Goal: Transaction & Acquisition: Purchase product/service

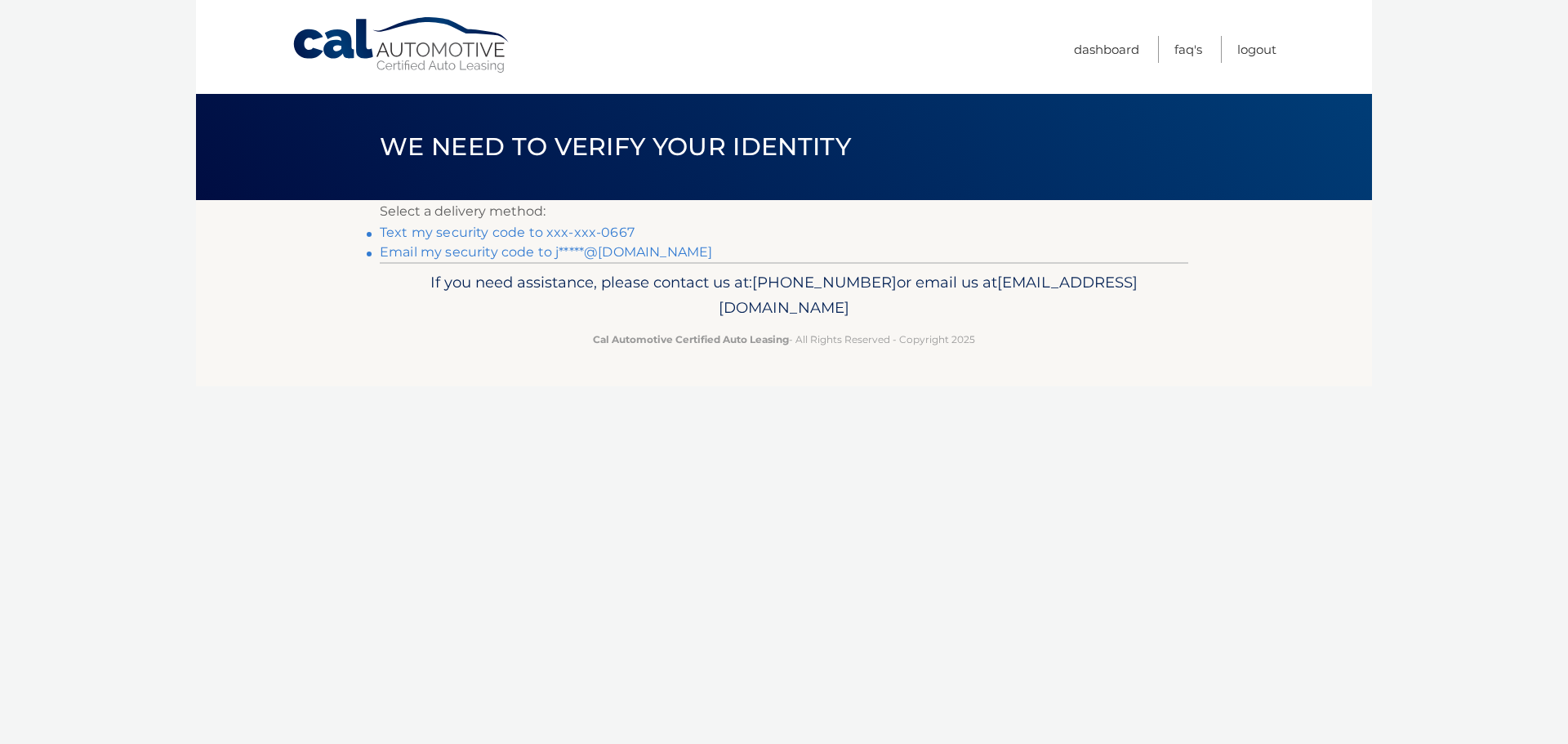
click at [591, 231] on link "Text my security code to xxx-xxx-0667" at bounding box center [508, 232] width 255 height 15
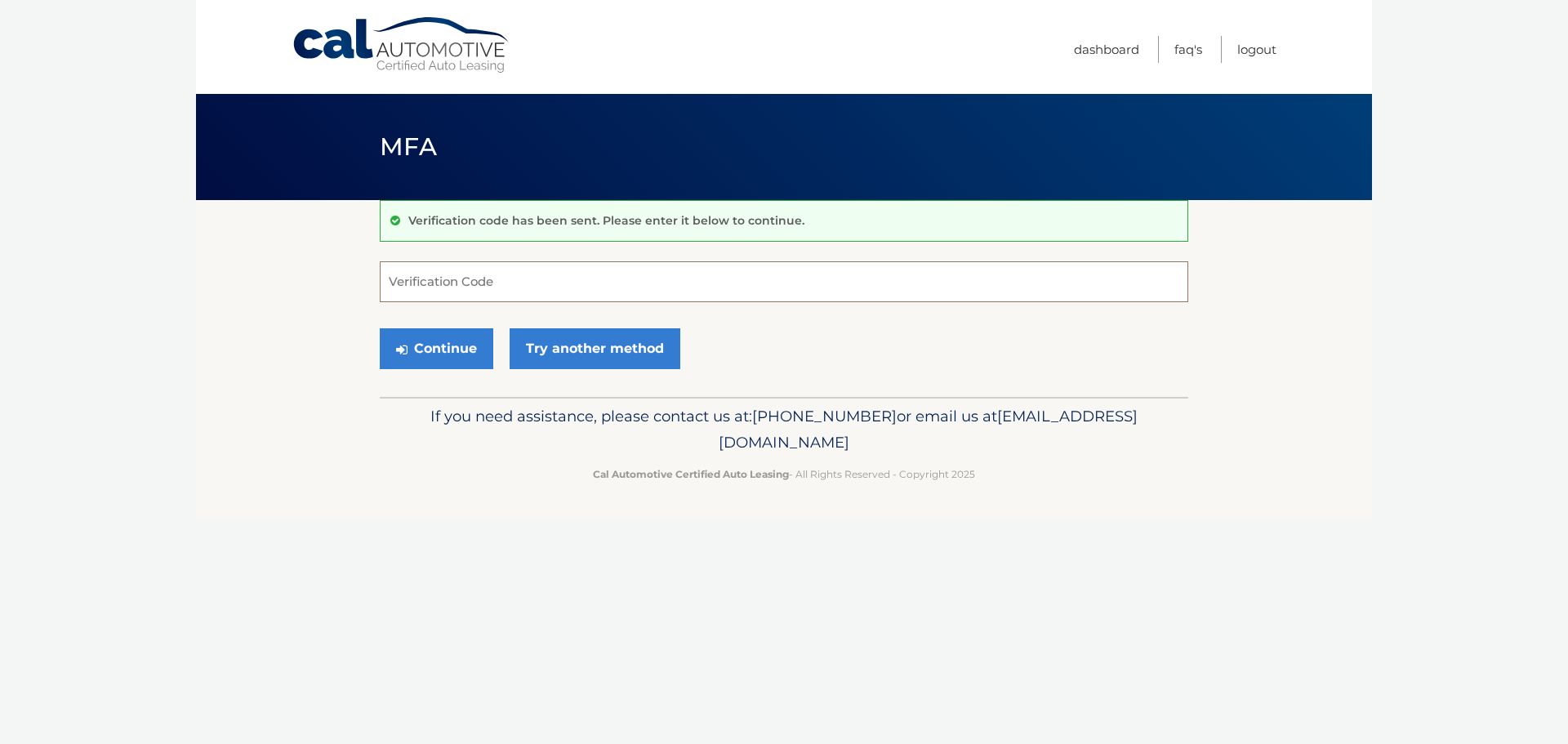
click at [521, 277] on input "Verification Code" at bounding box center [784, 282] width 809 height 41
type input "409341"
click at [460, 349] on button "Continue" at bounding box center [437, 349] width 114 height 41
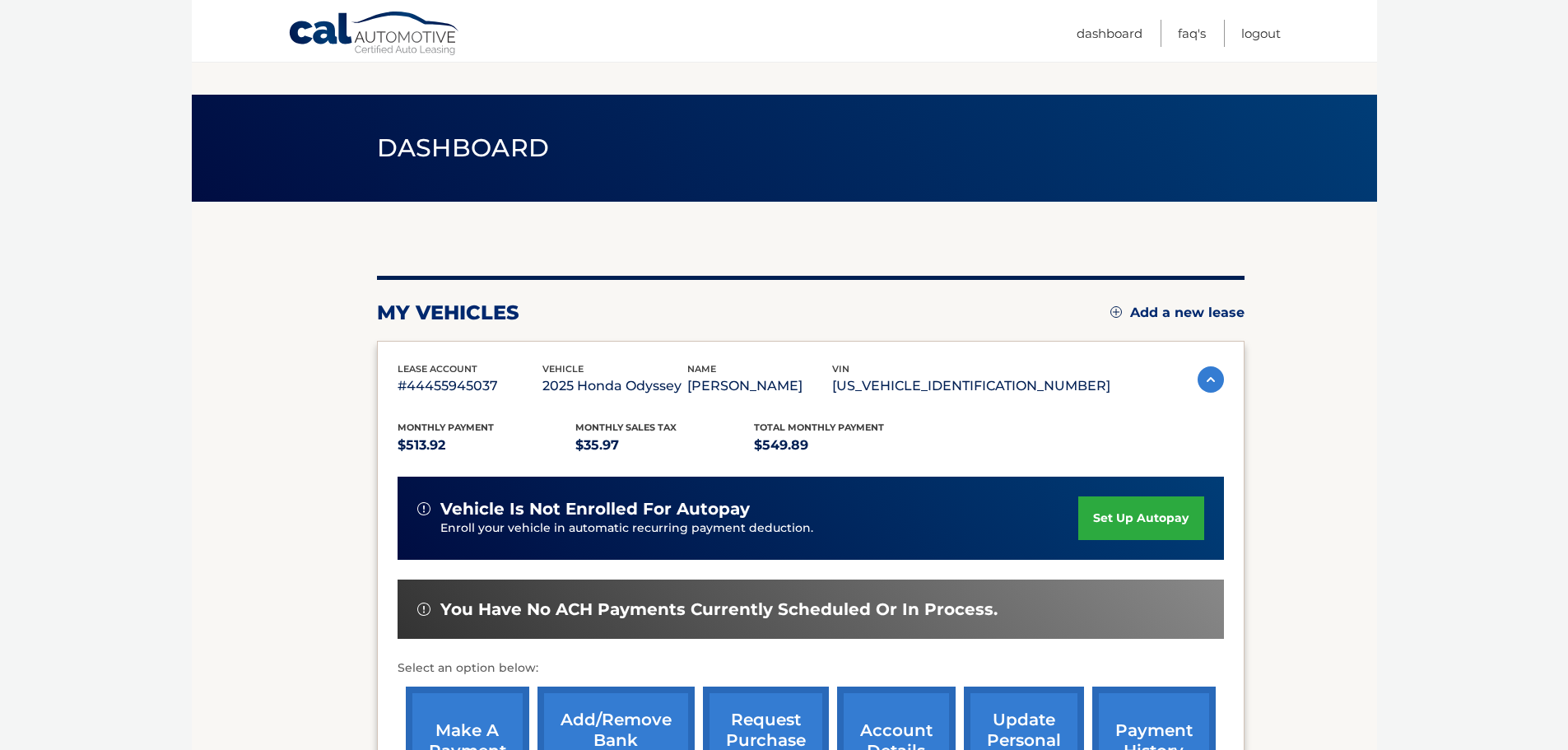
scroll to position [220, 0]
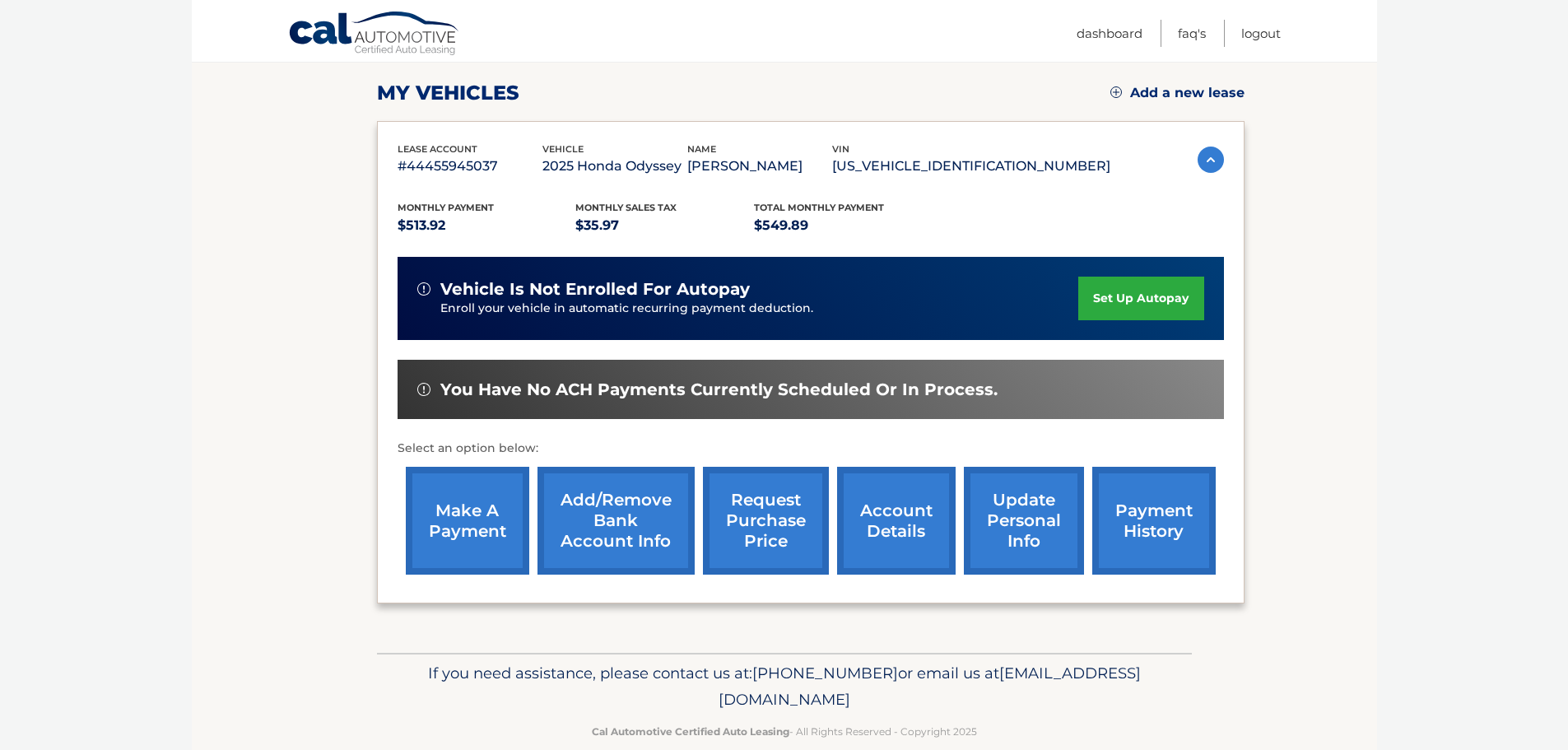
click at [493, 522] on link "make a payment" at bounding box center [467, 520] width 123 height 108
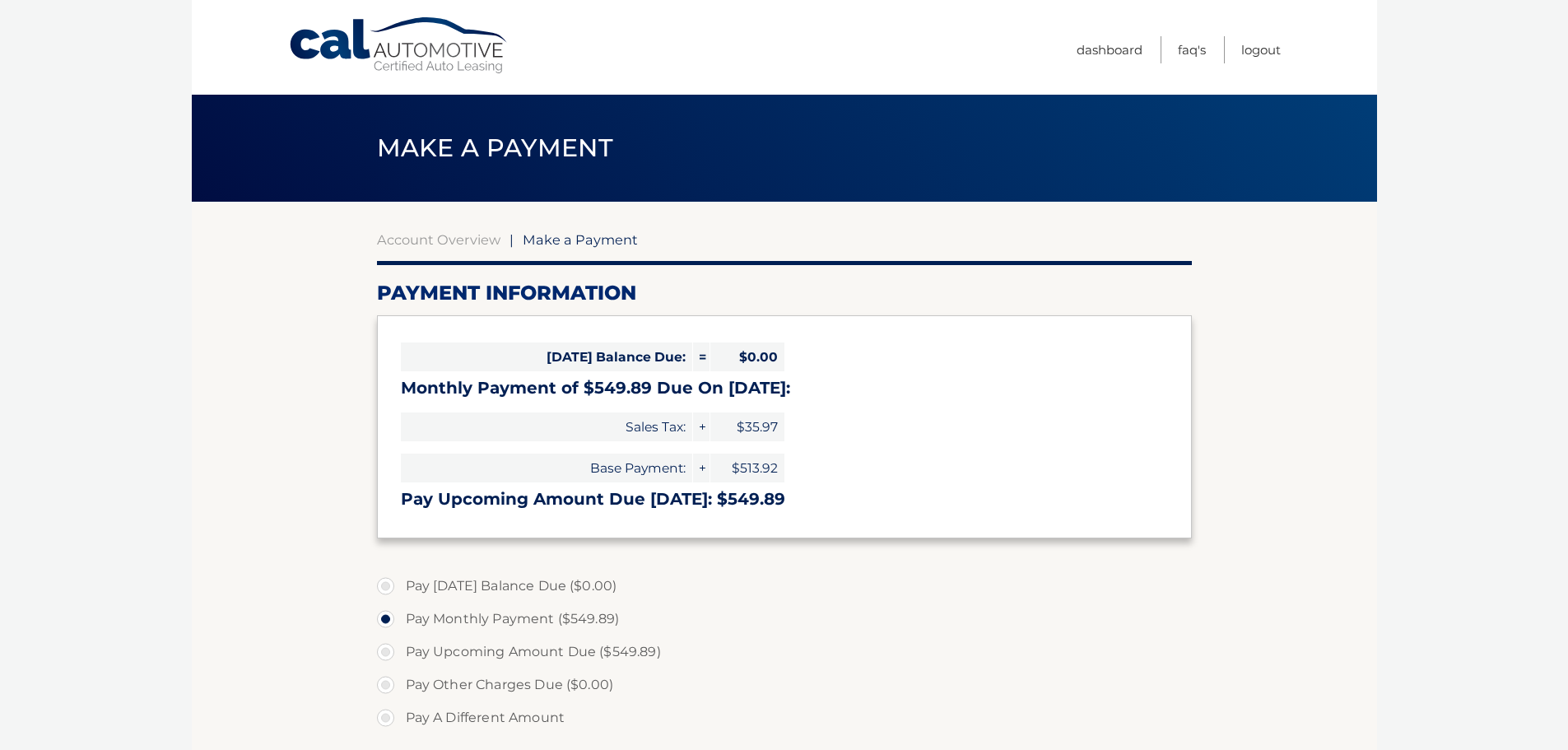
select select "ZTk4ZmY1NTgtZWU0Ni00OGJmLWJjZTEtODkyNjRkZTI5OTFi"
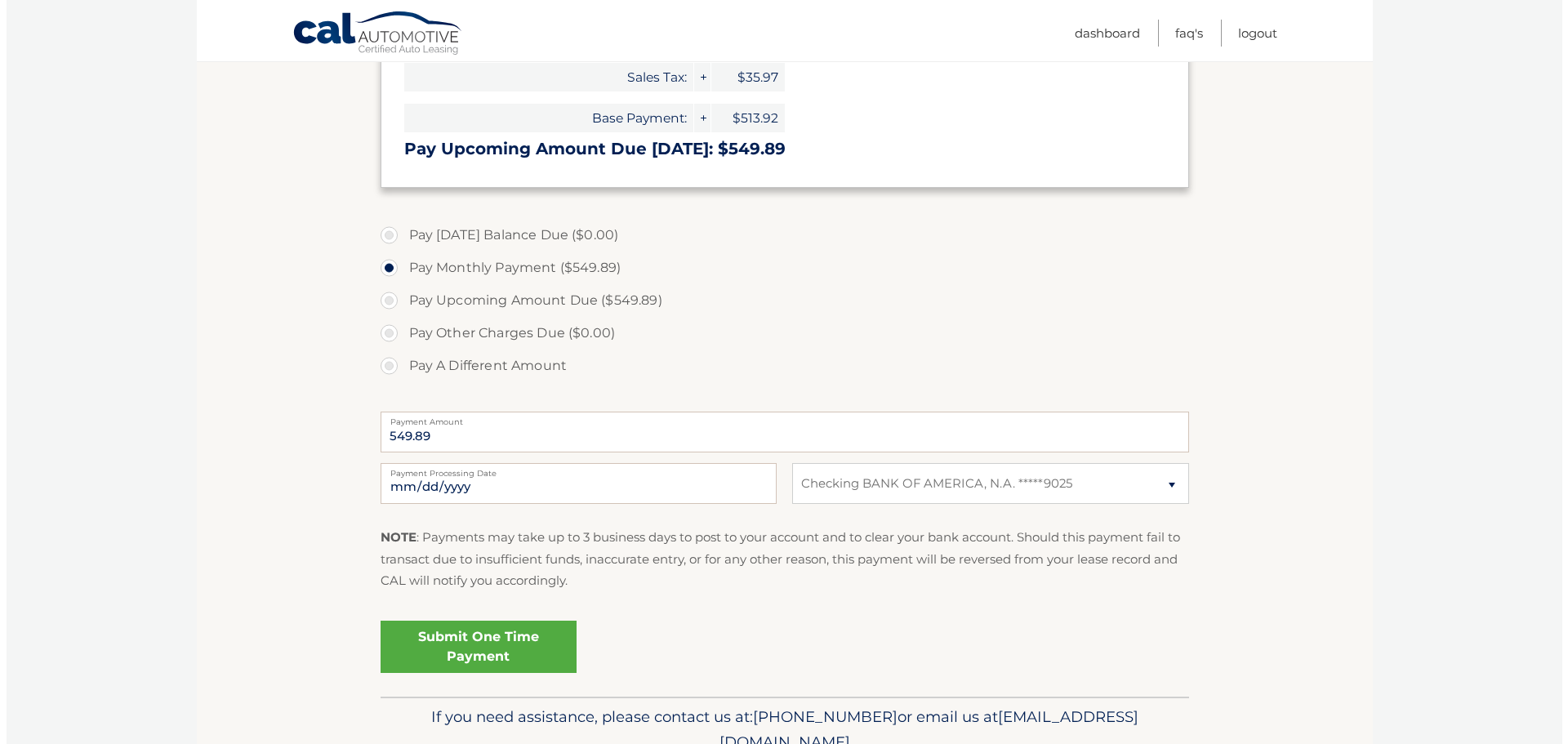
scroll to position [423, 0]
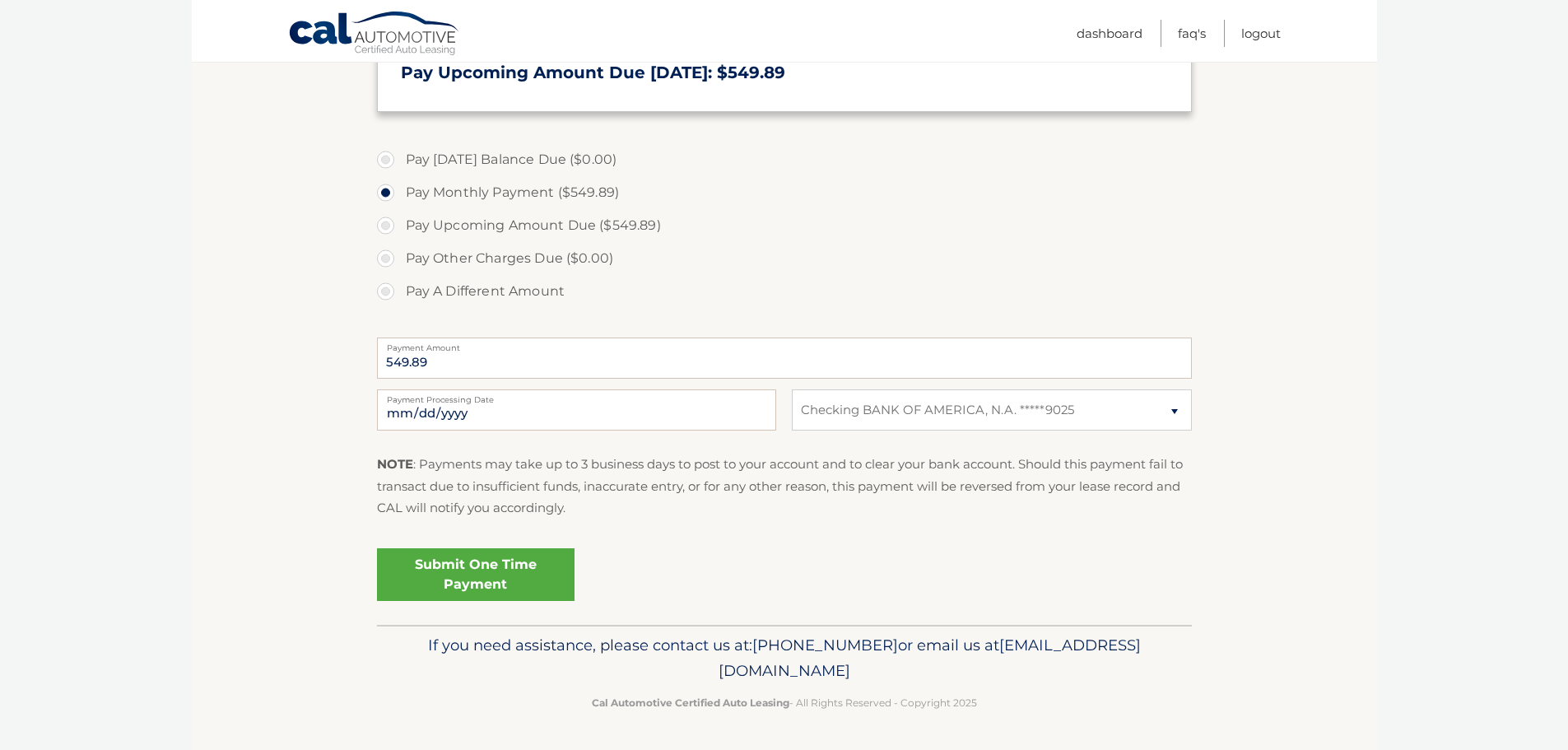
click at [487, 574] on link "Submit One Time Payment" at bounding box center [475, 574] width 198 height 53
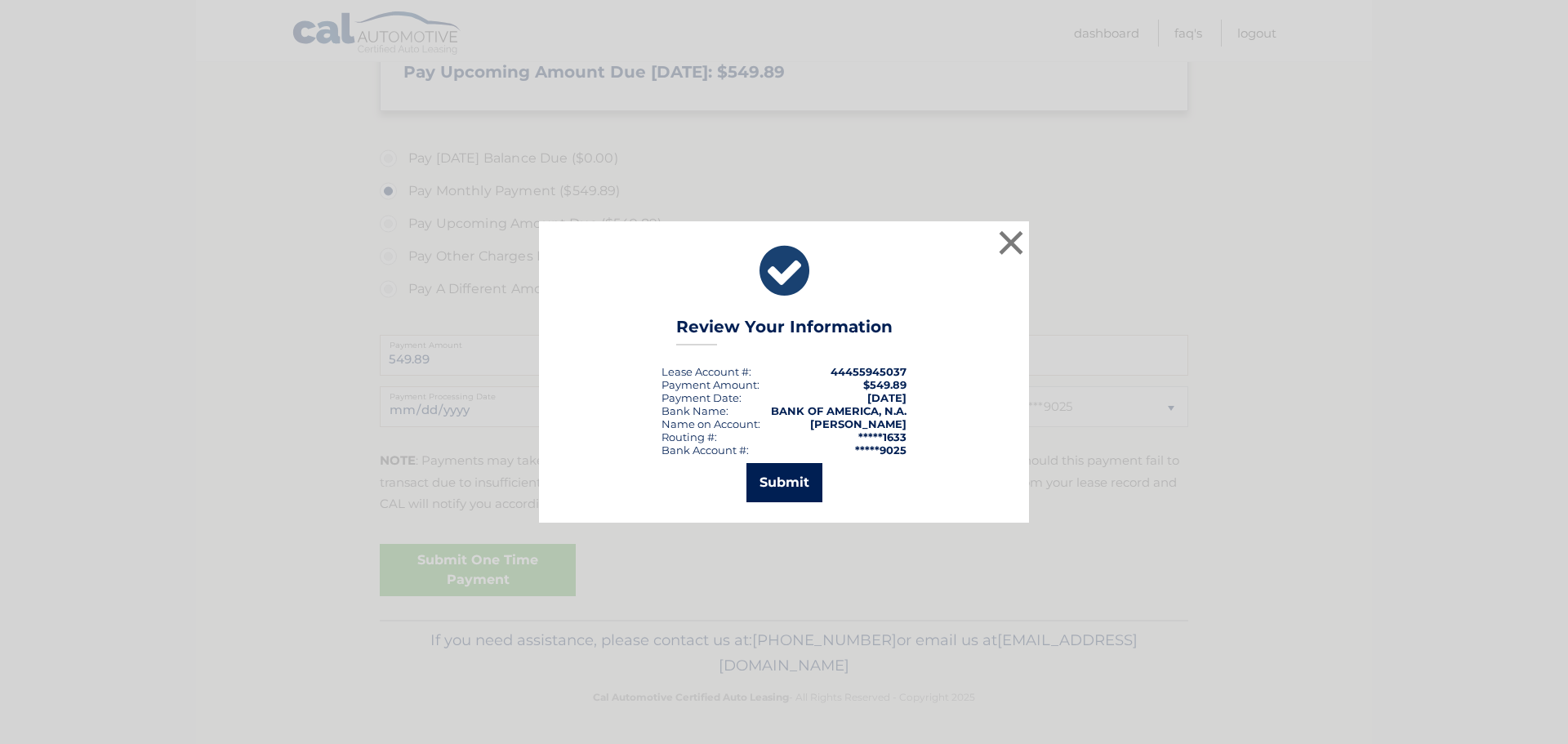
click at [793, 485] on button "Submit" at bounding box center [784, 483] width 76 height 39
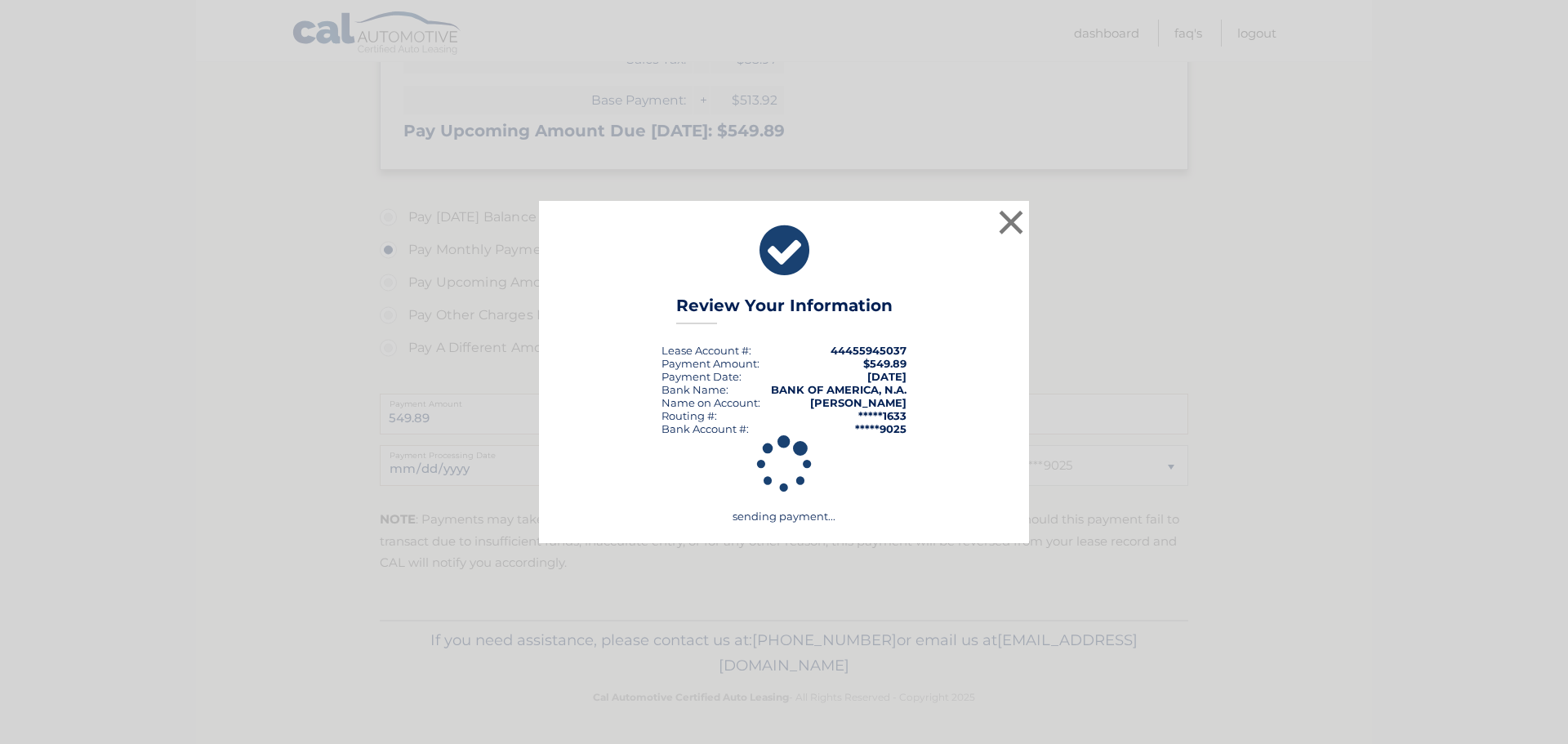
scroll to position [365, 0]
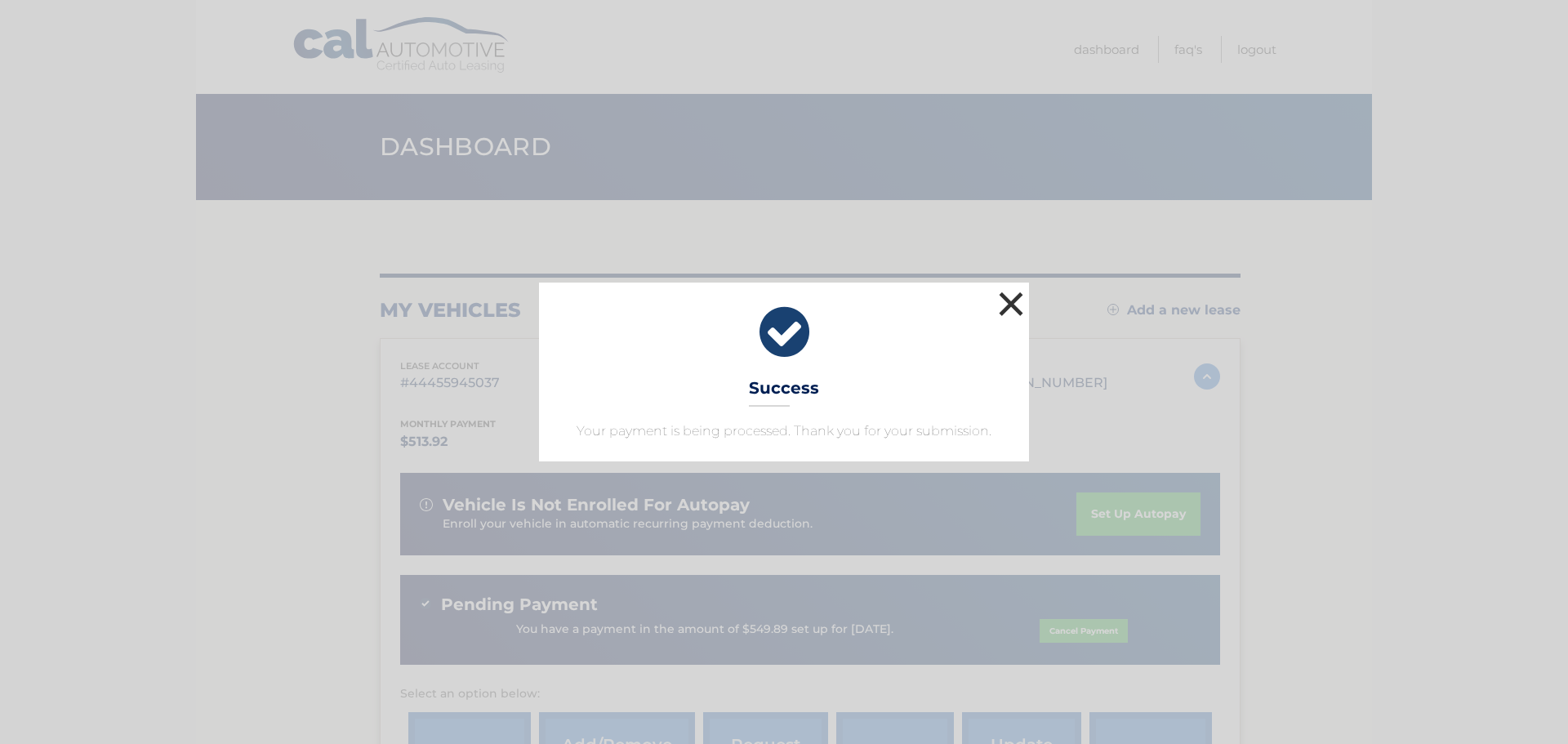
drag, startPoint x: 1007, startPoint y: 302, endPoint x: 1023, endPoint y: 308, distance: 17.1
click at [1008, 302] on button "×" at bounding box center [1011, 304] width 33 height 33
